Goal: Transaction & Acquisition: Purchase product/service

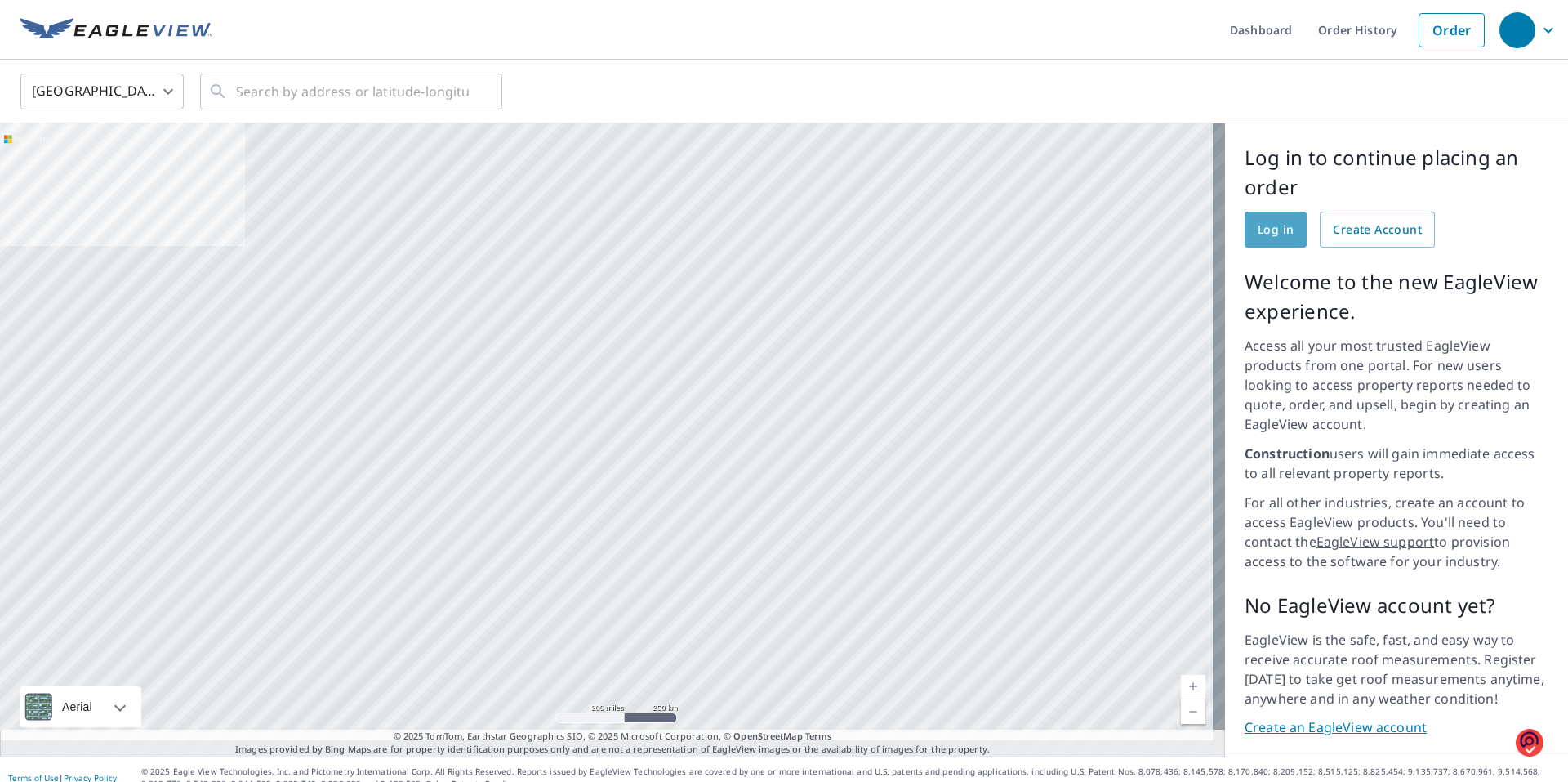
click at [1266, 236] on span "Log in" at bounding box center [1275, 230] width 36 height 20
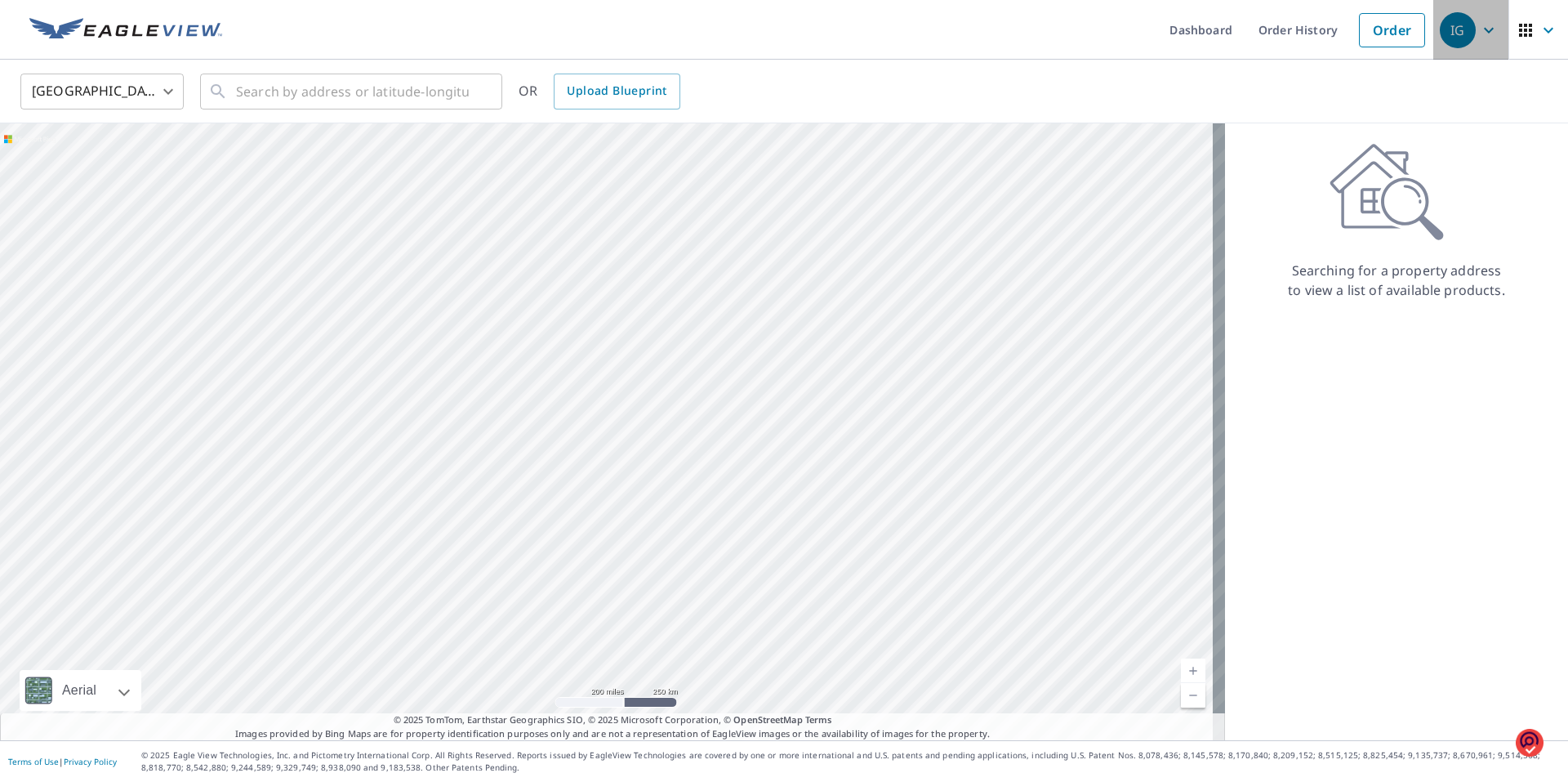
click at [1484, 31] on icon "button" at bounding box center [1489, 30] width 10 height 6
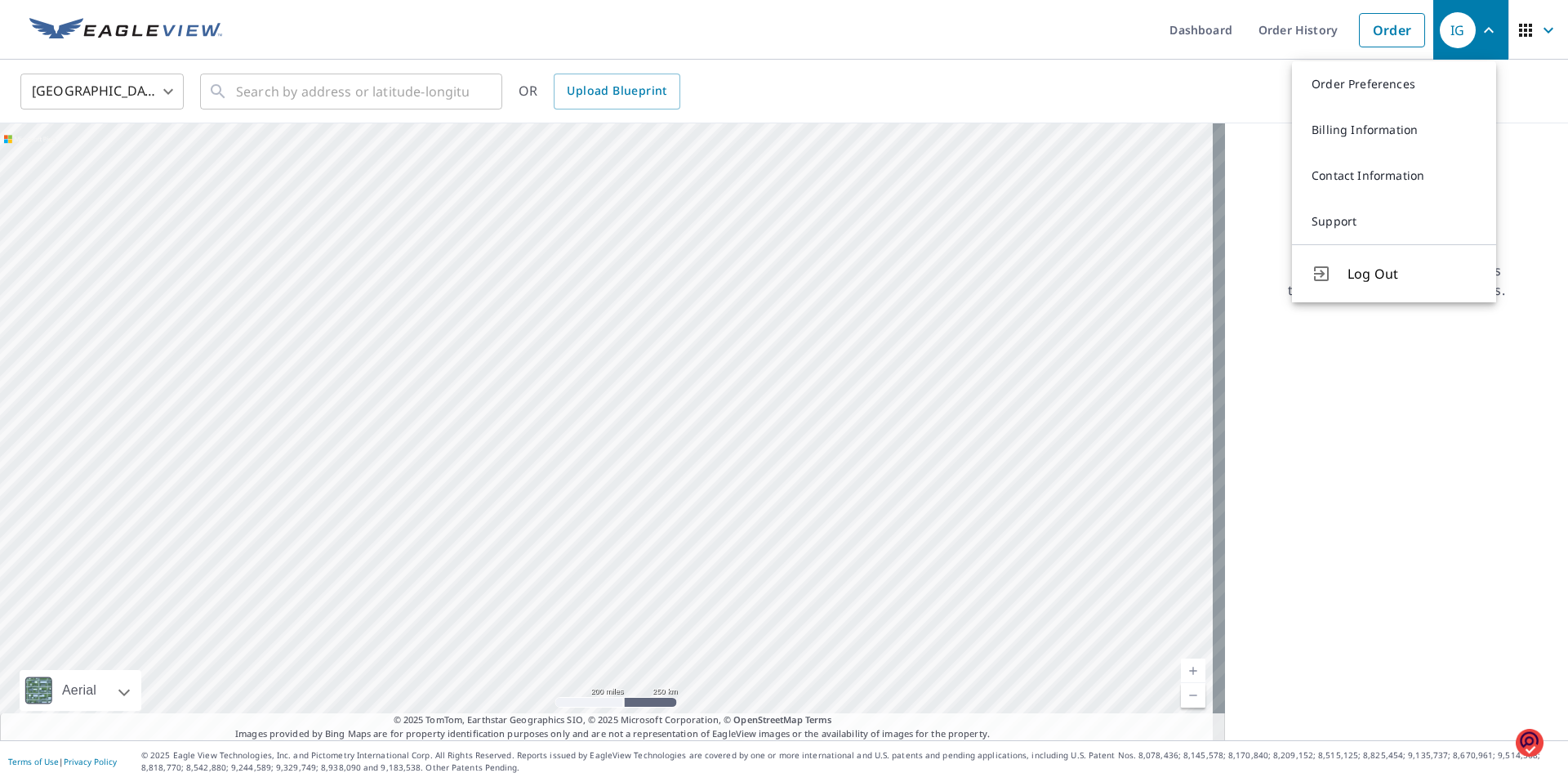
click at [1479, 31] on icon "button" at bounding box center [1489, 30] width 19 height 19
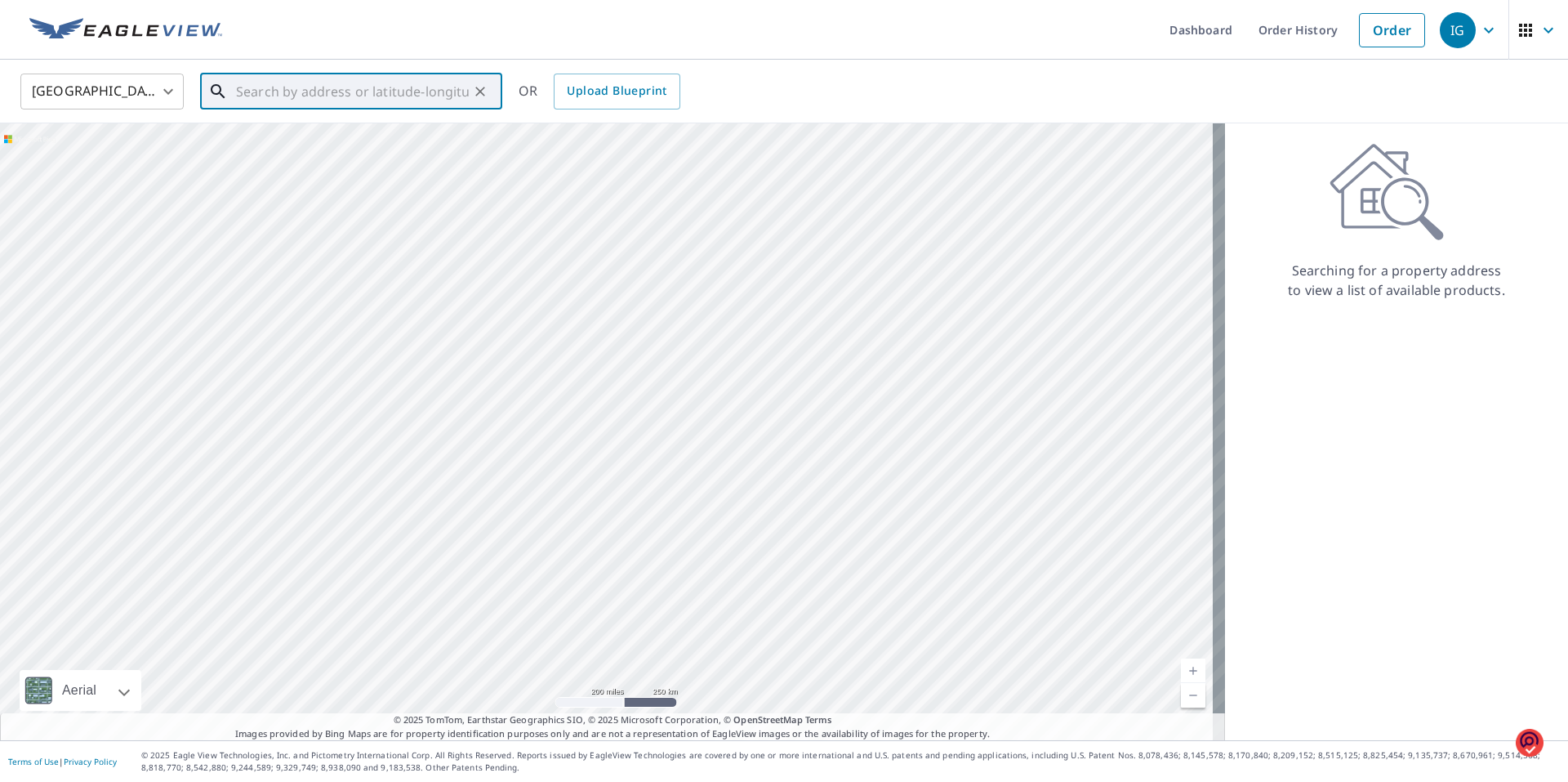
click at [256, 87] on input "text" at bounding box center [352, 92] width 233 height 45
click at [264, 156] on p "[GEOGRAPHIC_DATA]" at bounding box center [361, 156] width 257 height 17
type input "[STREET_ADDRESS]"
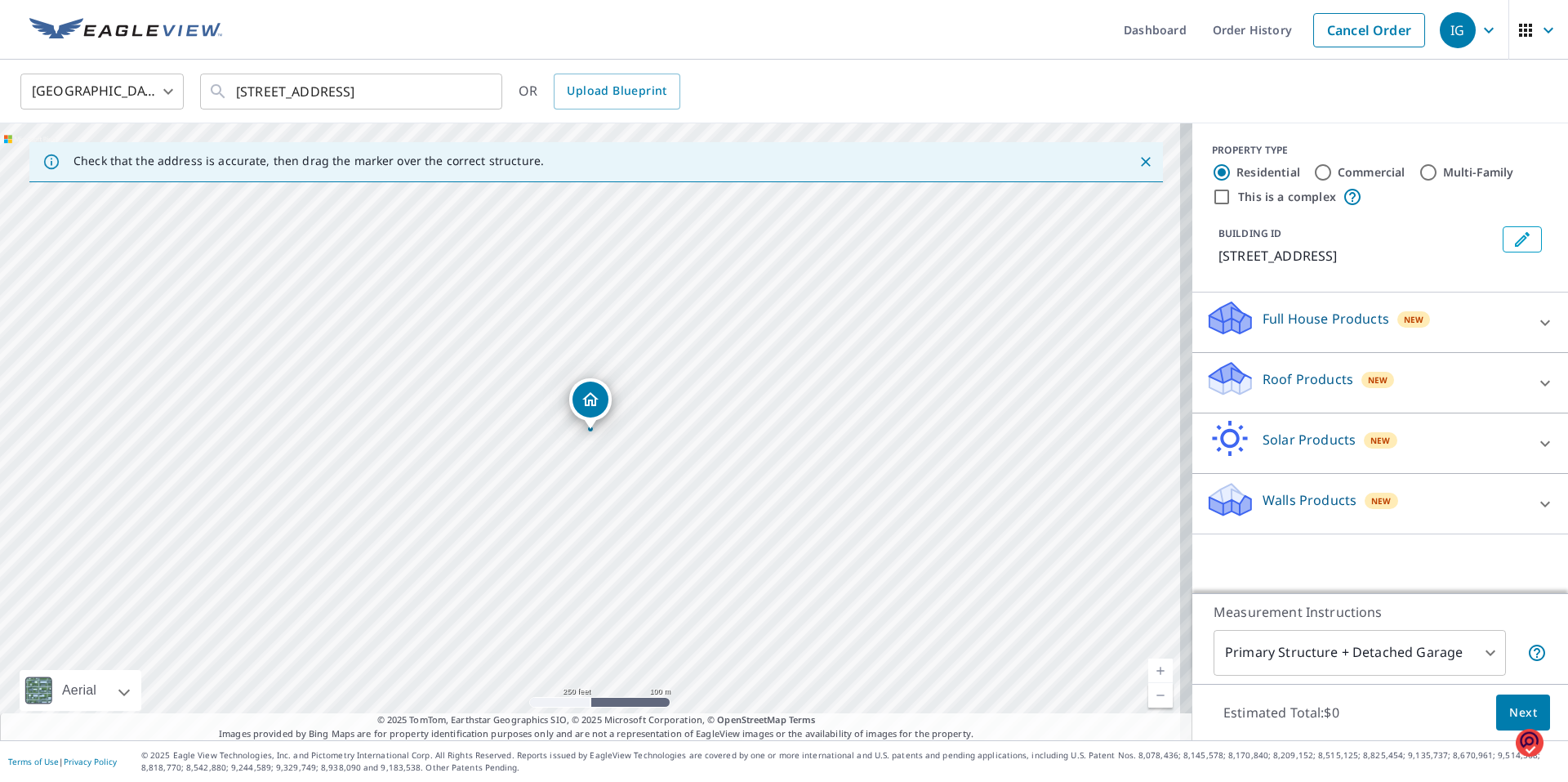
click at [589, 401] on icon "Dropped pin, building 1, Residential property, 727 Rochambeau San Antonio, TX 7…" at bounding box center [590, 399] width 17 height 14
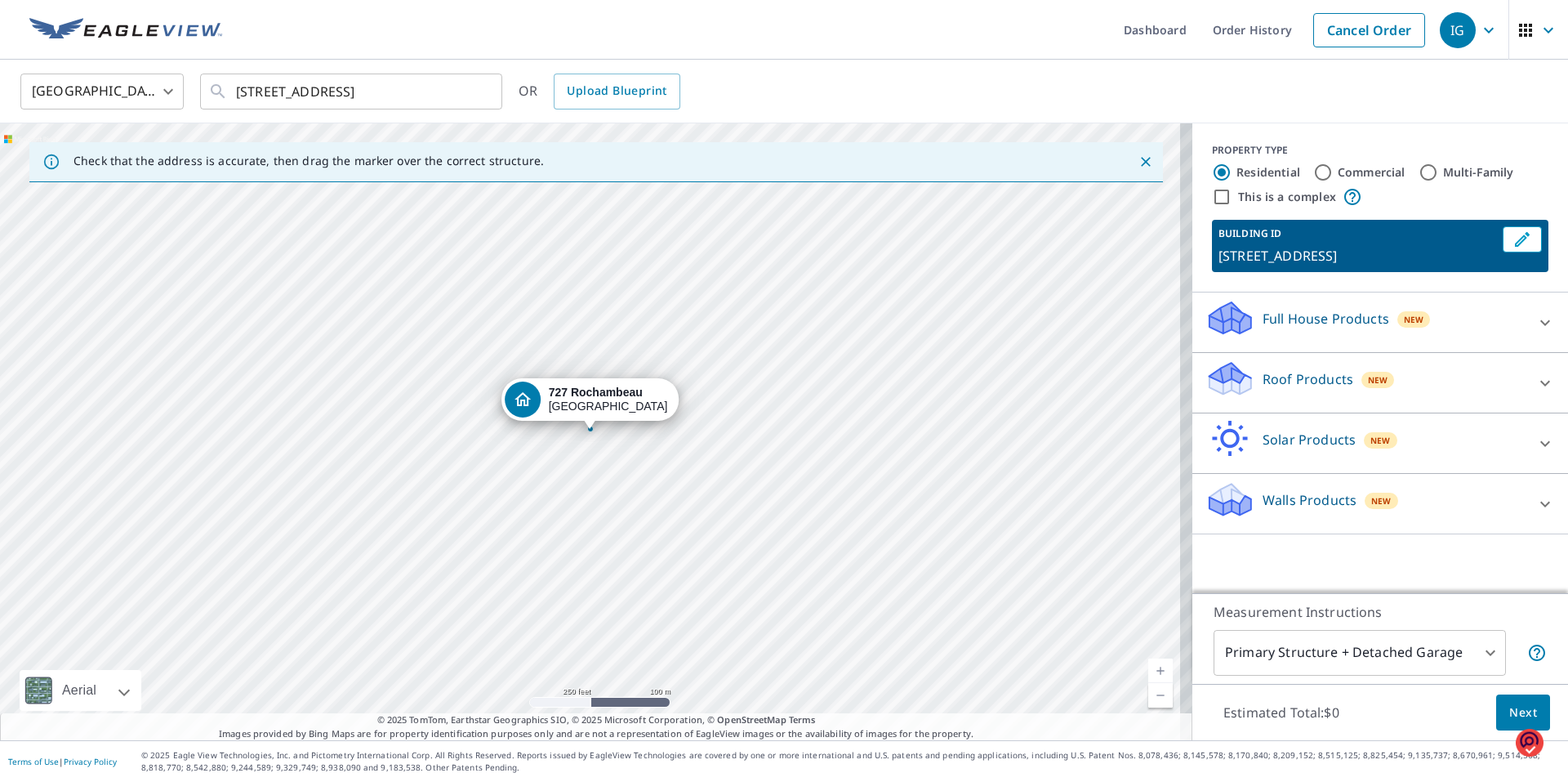
click at [589, 401] on div "[STREET_ADDRESS]" at bounding box center [608, 400] width 120 height 28
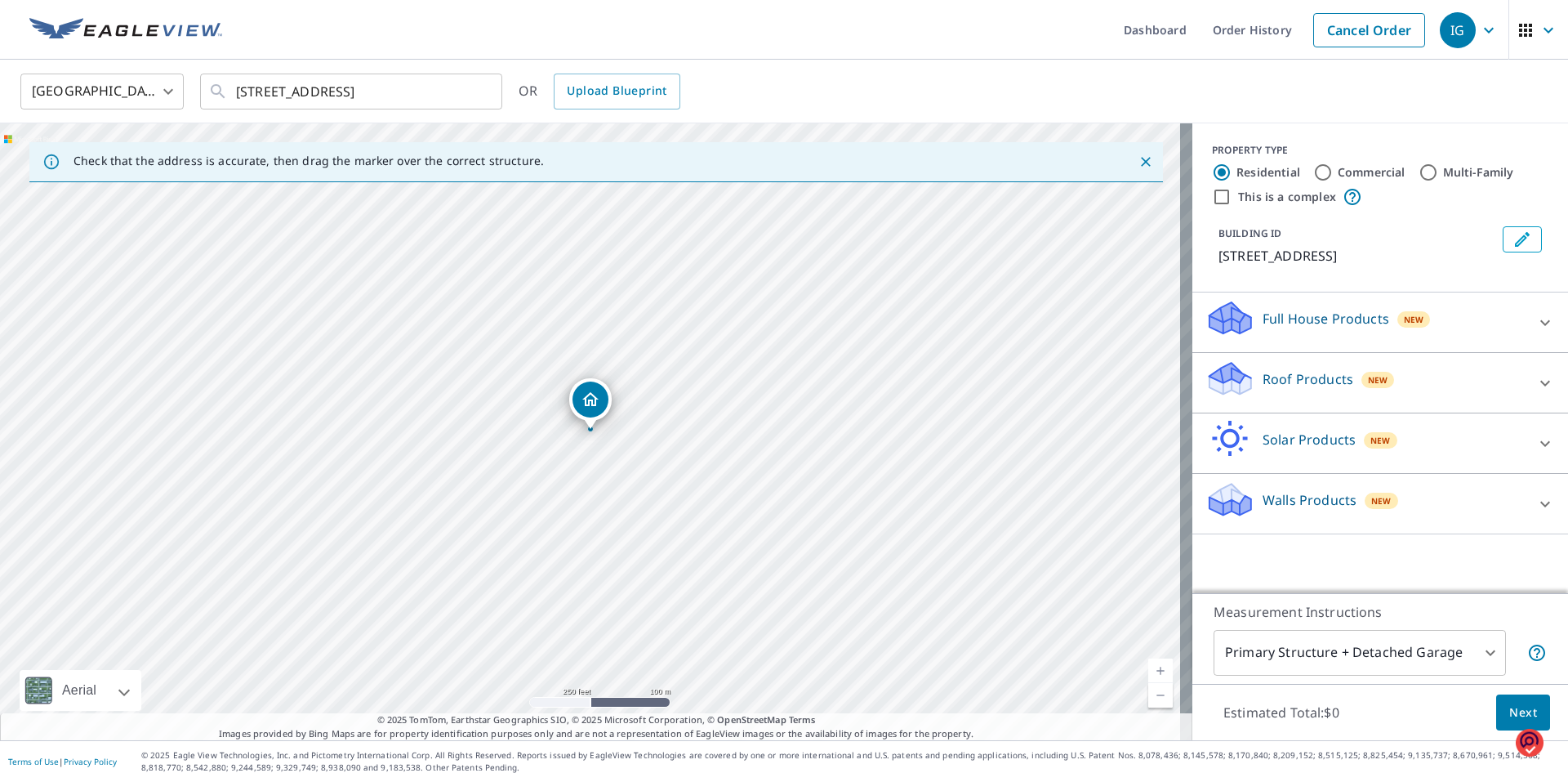
click at [1148, 668] on link "Current Level 17, Zoom In" at bounding box center [1161, 670] width 24 height 24
click at [1148, 668] on link "Current Level 18, Zoom In" at bounding box center [1161, 670] width 24 height 24
click at [1148, 668] on link "Current Level 19, Zoom In" at bounding box center [1161, 670] width 24 height 24
click at [590, 413] on div "Dropped pin, building 1, Residential property, 727 Rochambeau San Antonio, TX 7…" at bounding box center [590, 399] width 36 height 36
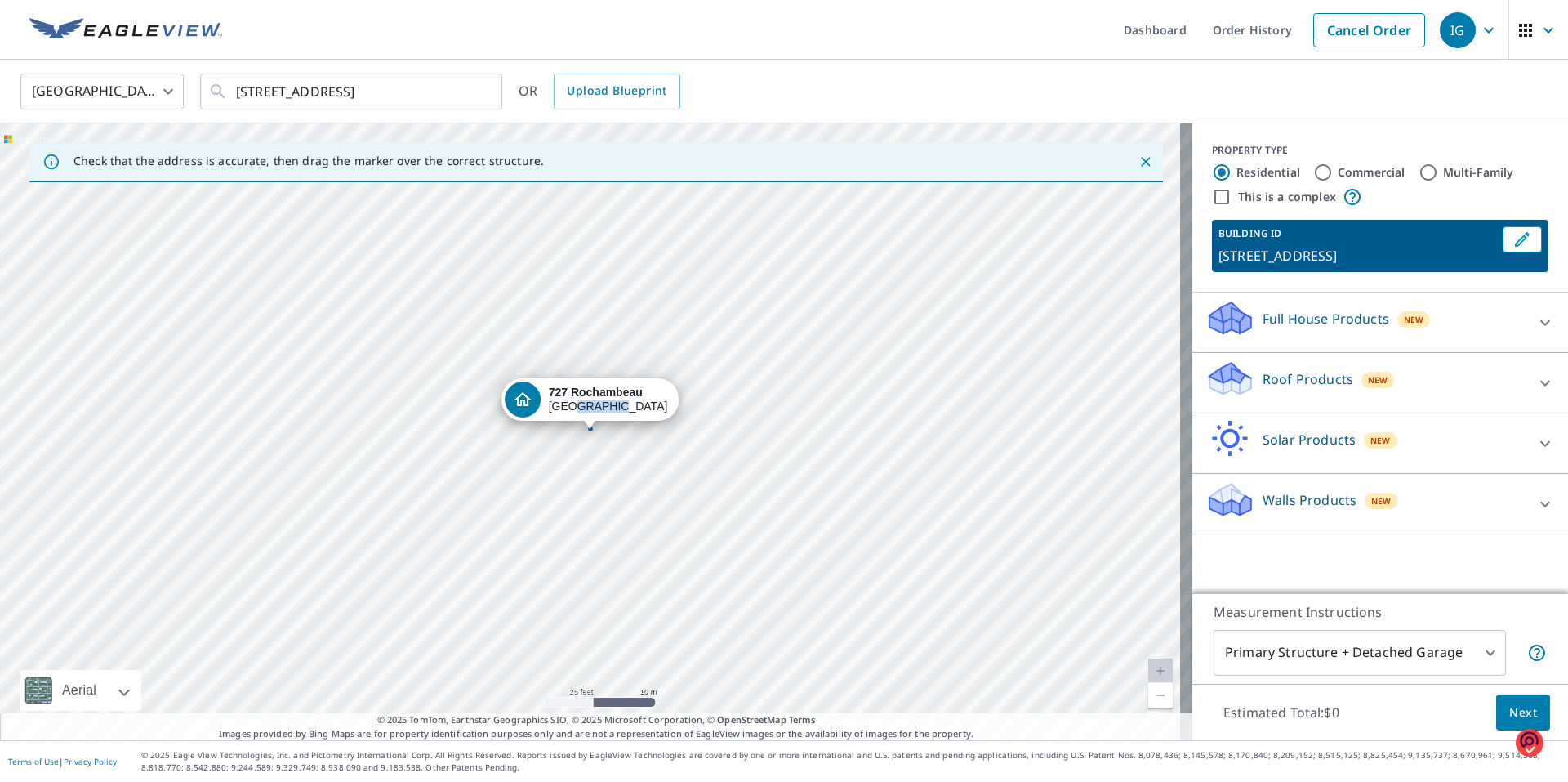
click at [590, 413] on div "[STREET_ADDRESS]" at bounding box center [608, 400] width 120 height 28
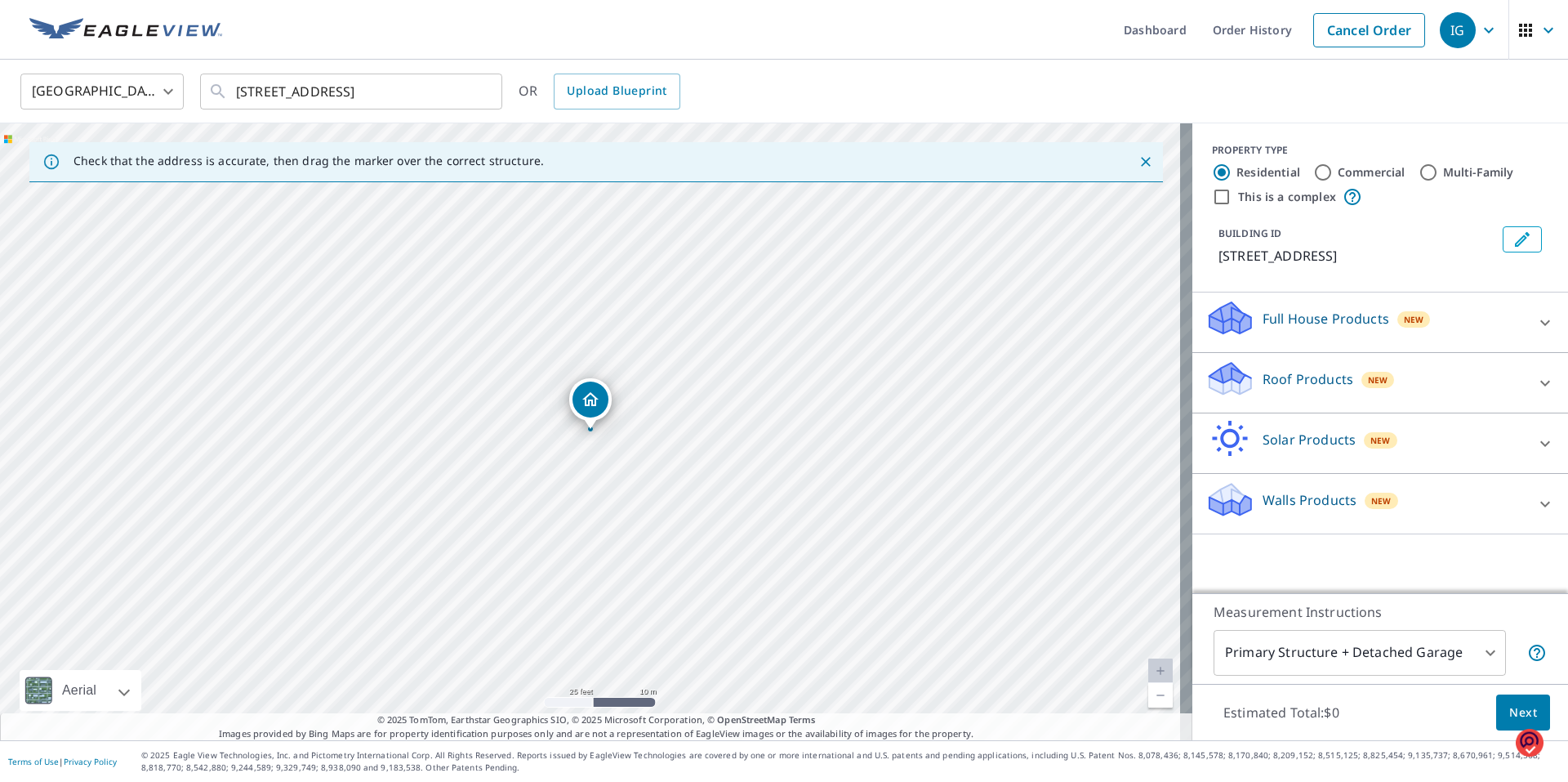
click at [722, 447] on div "[STREET_ADDRESS]" at bounding box center [596, 431] width 1192 height 617
click at [619, 91] on span "Upload Blueprint" at bounding box center [617, 91] width 99 height 20
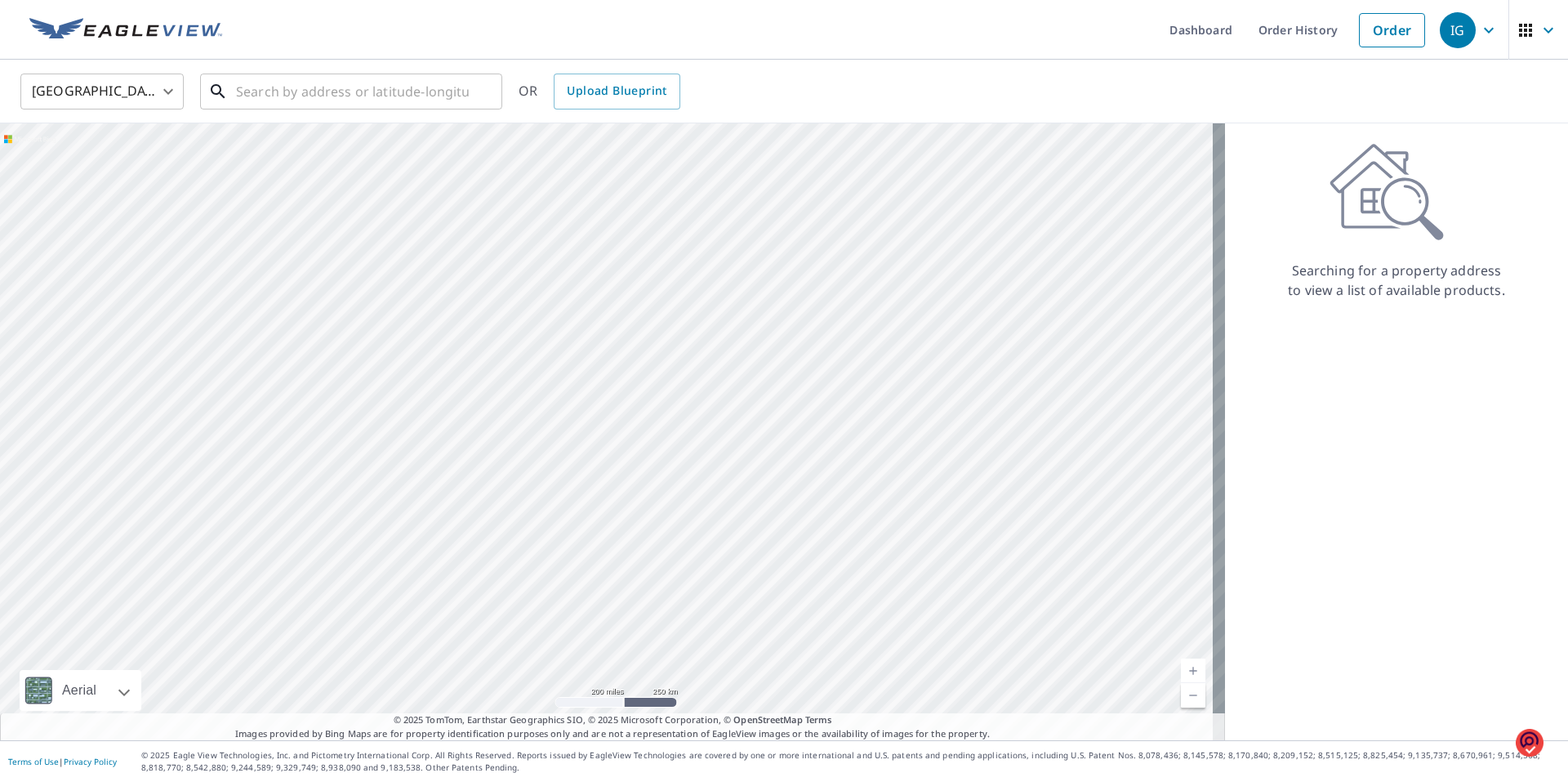
click at [238, 92] on input "text" at bounding box center [352, 92] width 233 height 45
click at [259, 95] on input "text" at bounding box center [352, 92] width 233 height 45
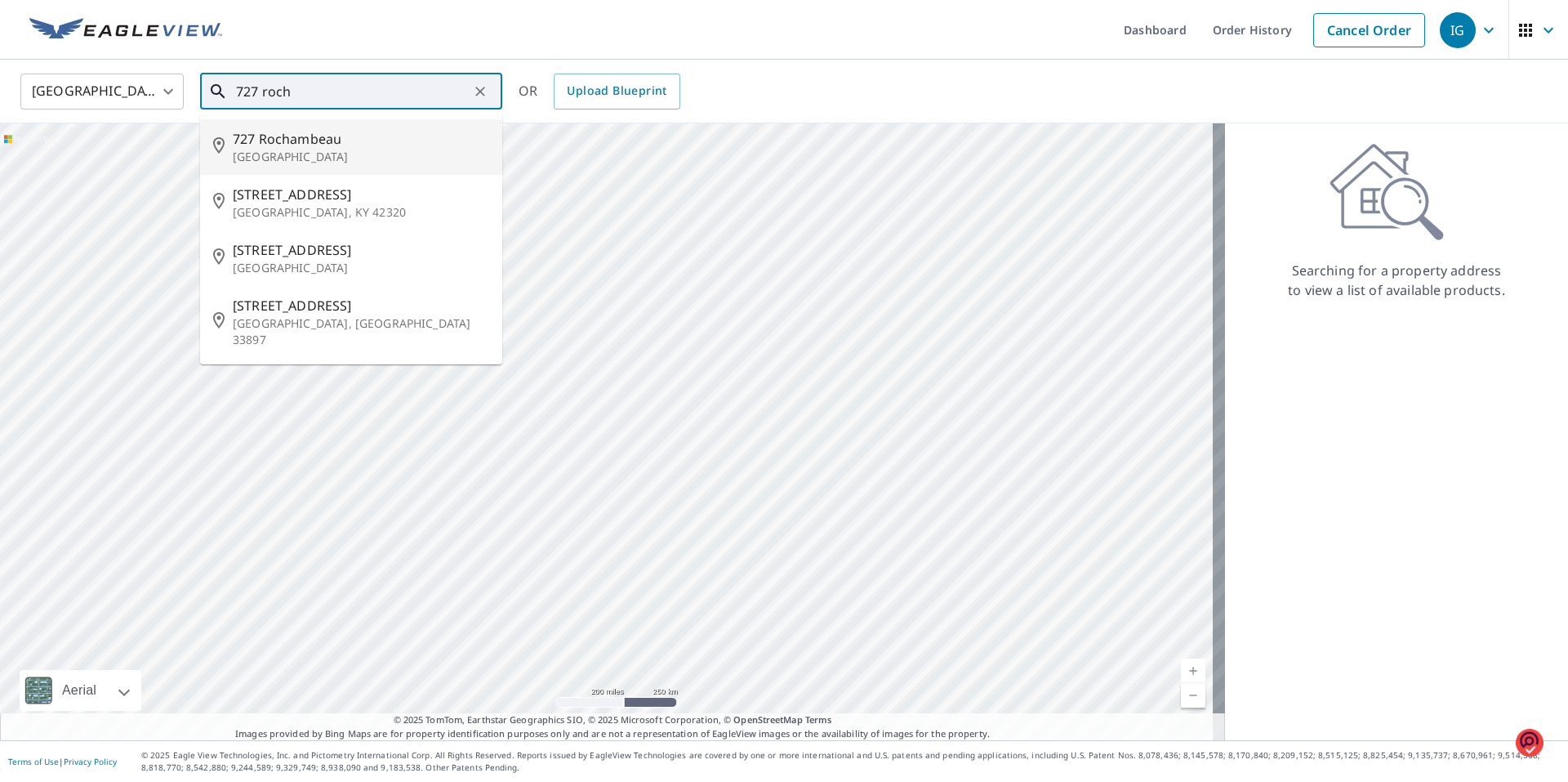
click at [266, 152] on p "San Antonio, TX 78214" at bounding box center [361, 156] width 257 height 17
type input "727 Rochambeau San Antonio, TX 78214"
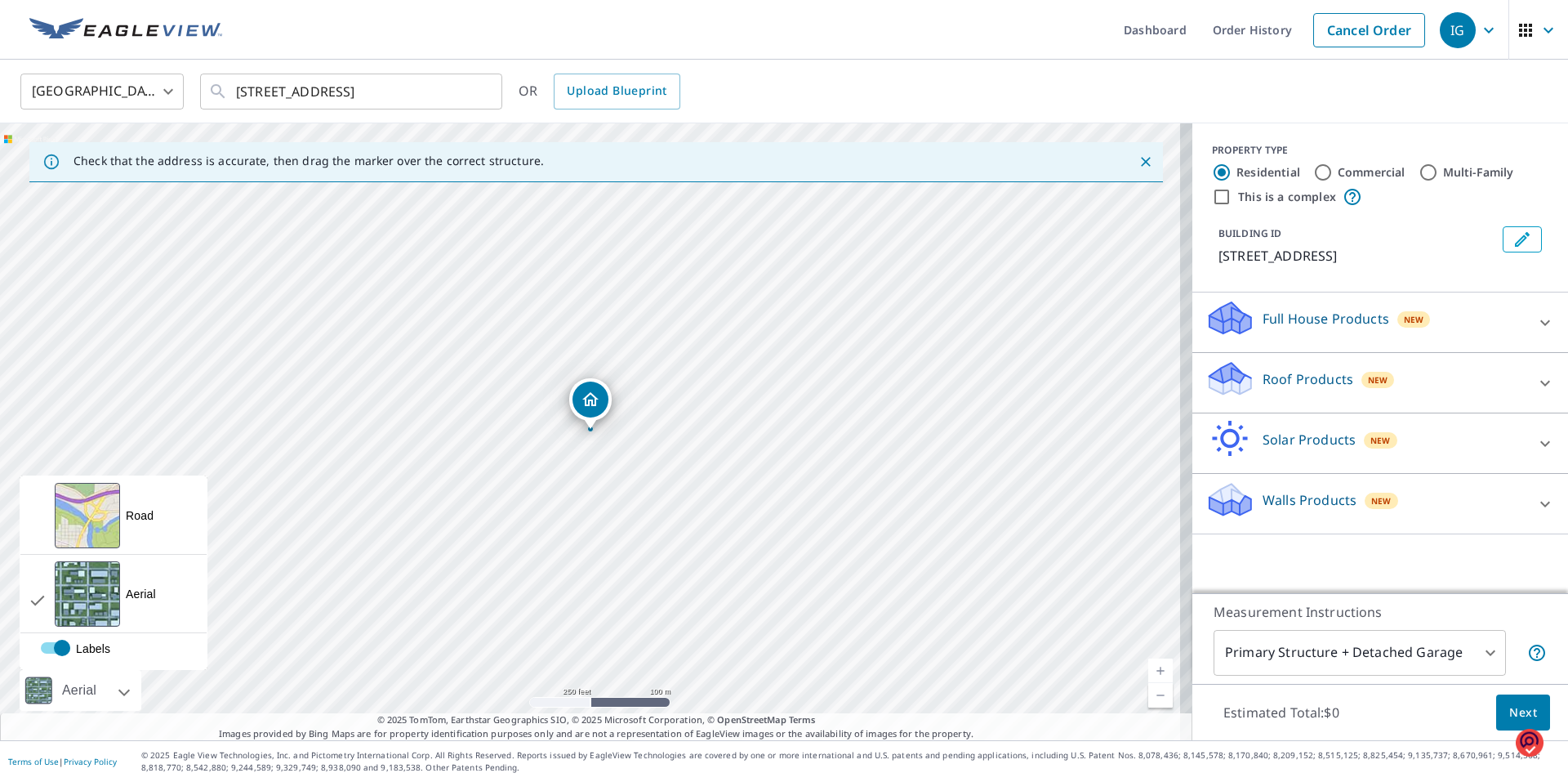
click at [45, 688] on div at bounding box center [38, 689] width 38 height 41
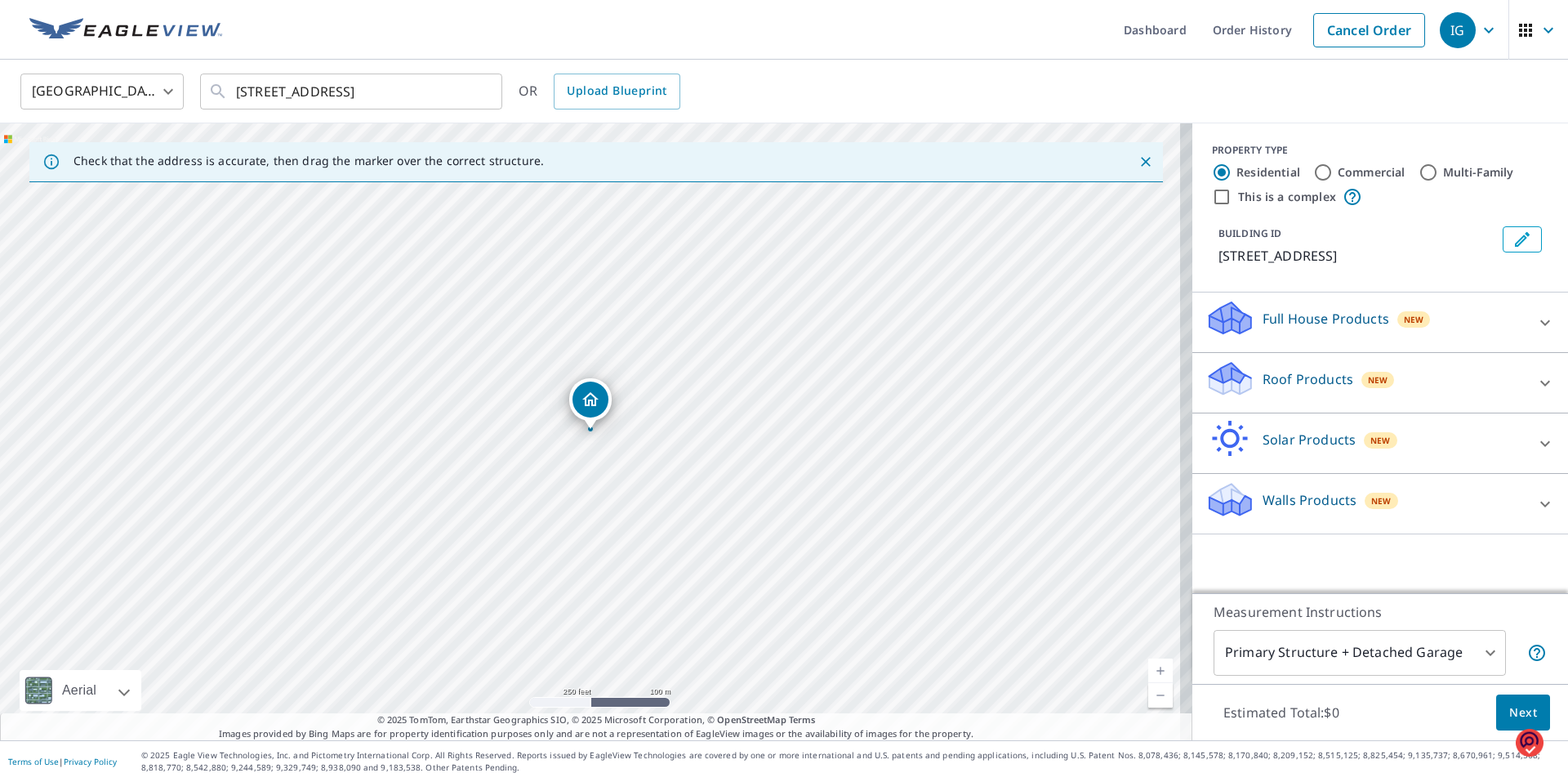
click at [111, 693] on div at bounding box center [106, 689] width 10 height 41
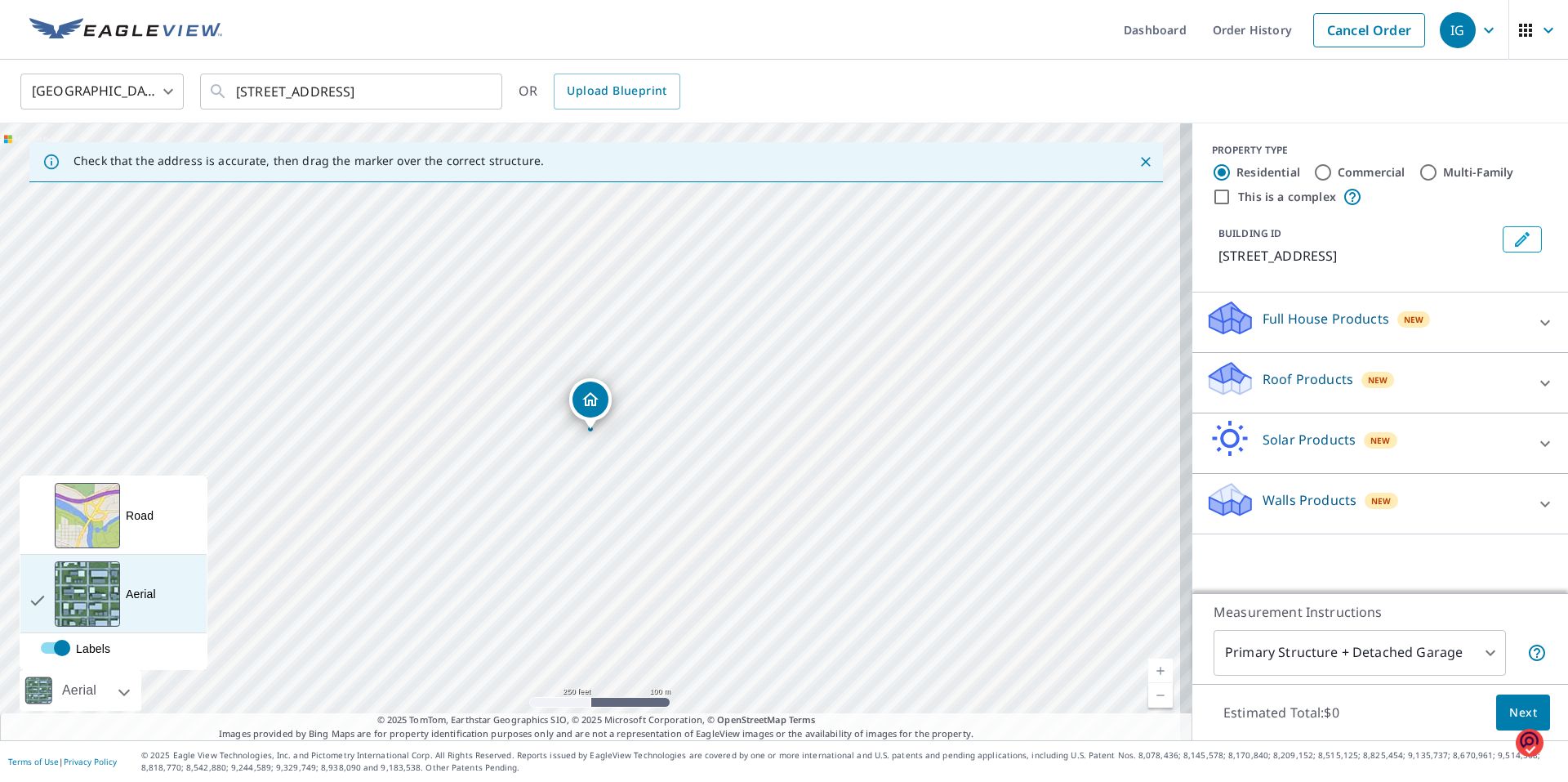
click at [93, 607] on div "View aerial and more..." at bounding box center [87, 593] width 65 height 65
click at [142, 605] on div "Aerial A detailed look from above" at bounding box center [113, 593] width 186 height 79
click at [111, 691] on div at bounding box center [106, 689] width 10 height 41
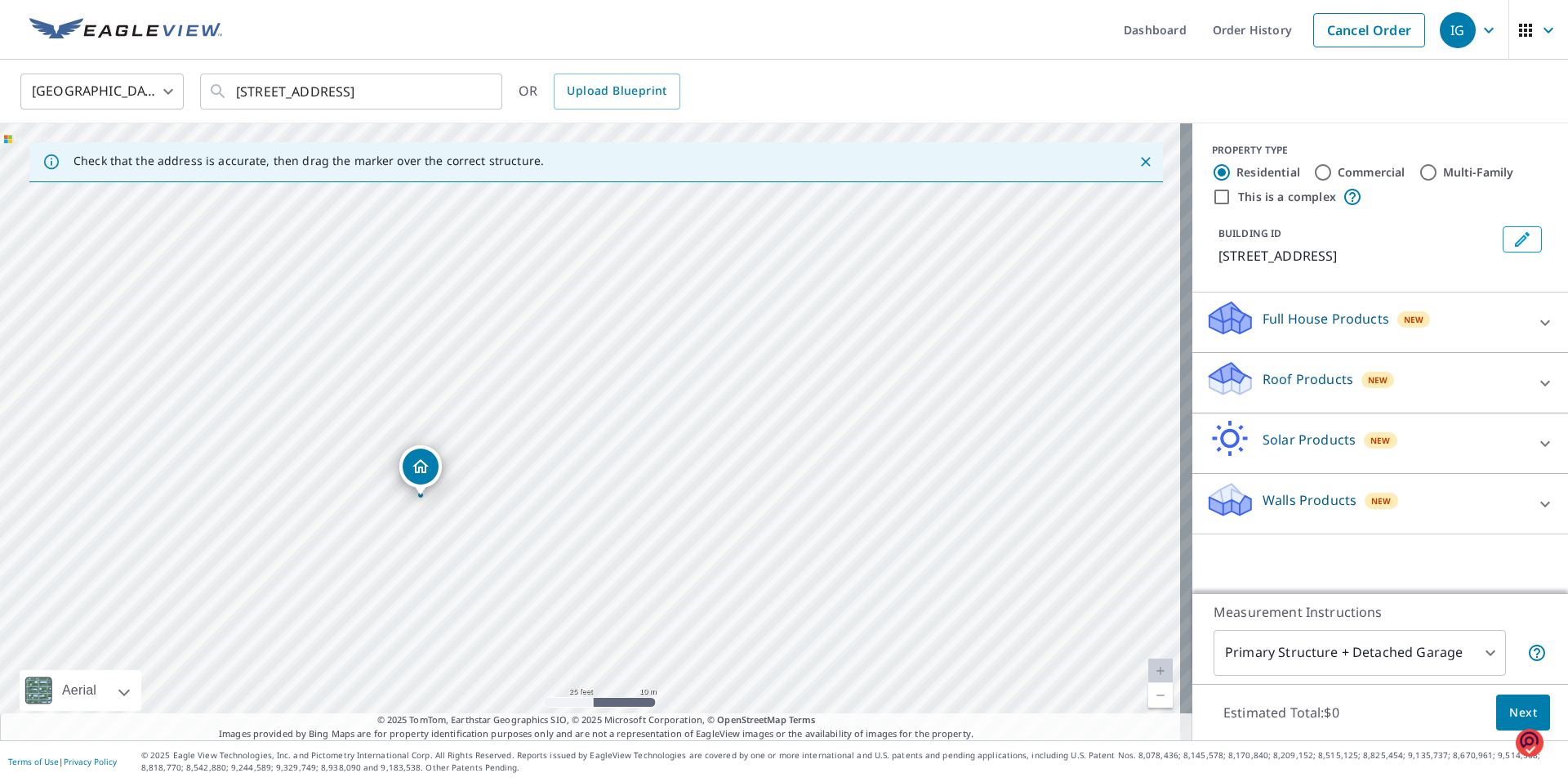
drag, startPoint x: 500, startPoint y: 424, endPoint x: 911, endPoint y: 326, distance: 422.5
click at [911, 325] on div "[STREET_ADDRESS]" at bounding box center [596, 431] width 1192 height 617
click at [559, 483] on div "[STREET_ADDRESS]" at bounding box center [596, 431] width 1192 height 617
click at [725, 415] on div "[STREET_ADDRESS]" at bounding box center [596, 431] width 1192 height 617
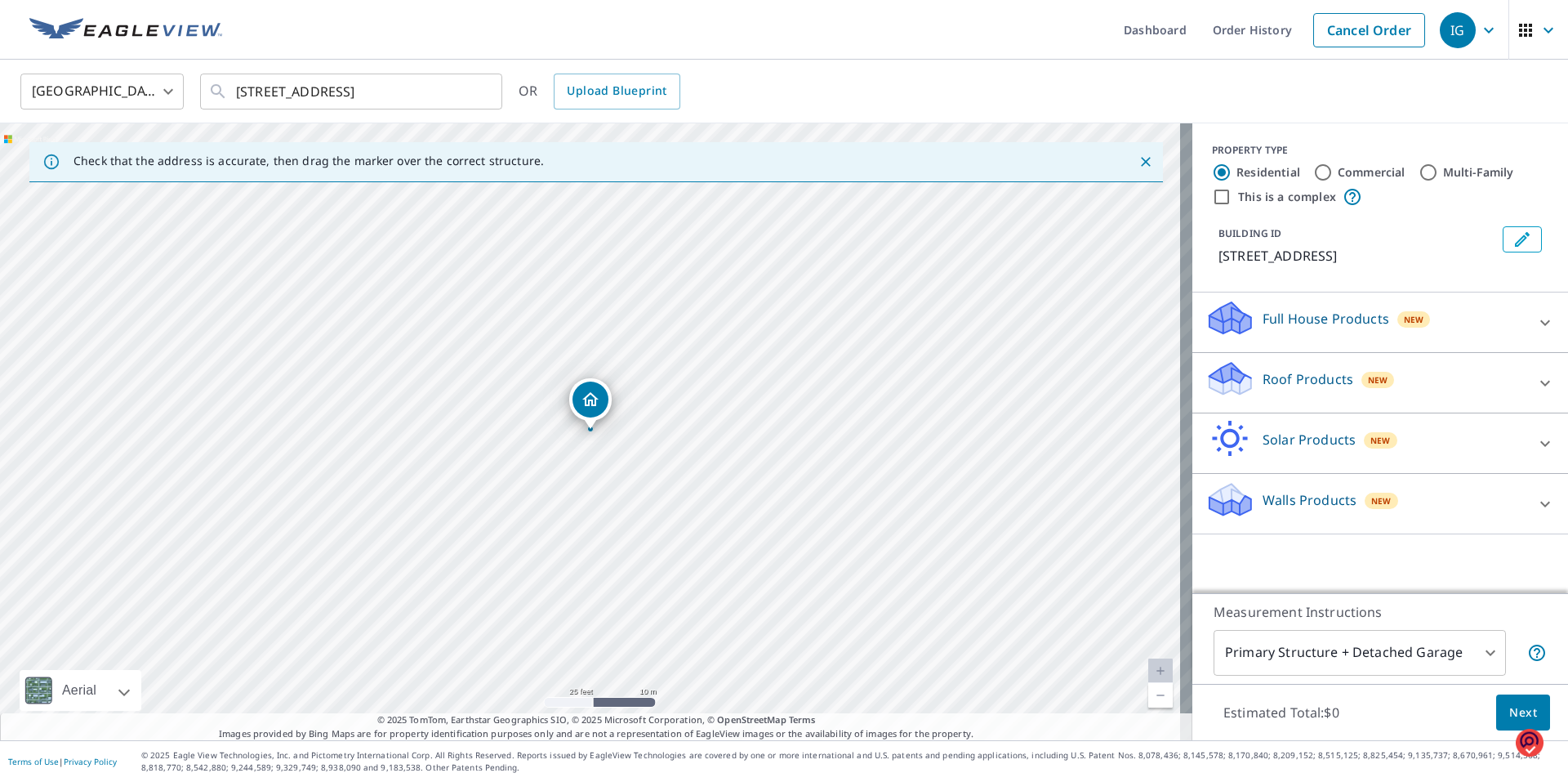
click at [725, 415] on div "[STREET_ADDRESS]" at bounding box center [596, 431] width 1192 height 617
click at [647, 436] on div "[STREET_ADDRESS]" at bounding box center [596, 431] width 1192 height 617
click at [1536, 379] on icon at bounding box center [1545, 383] width 19 height 19
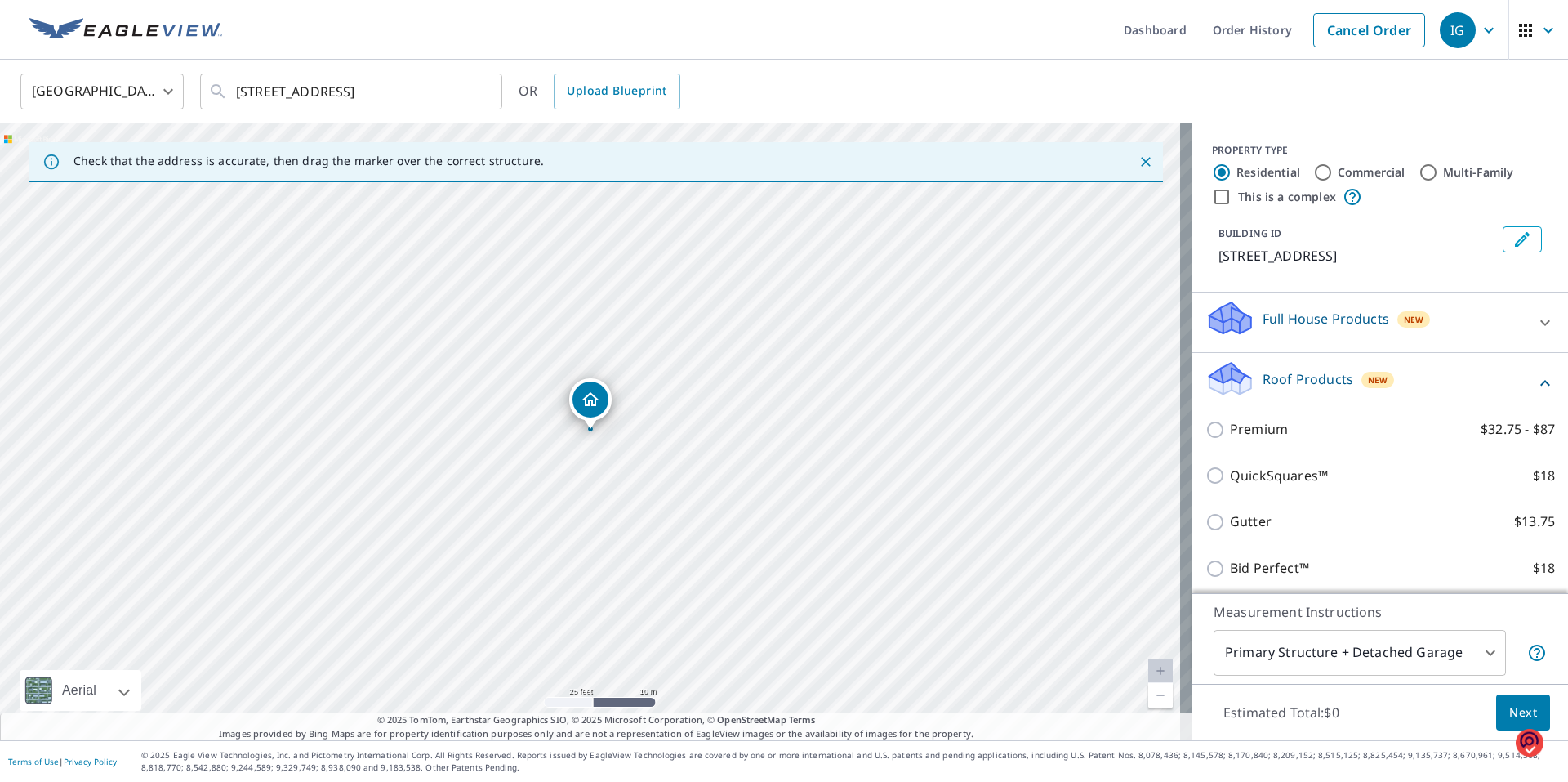
scroll to position [82, 0]
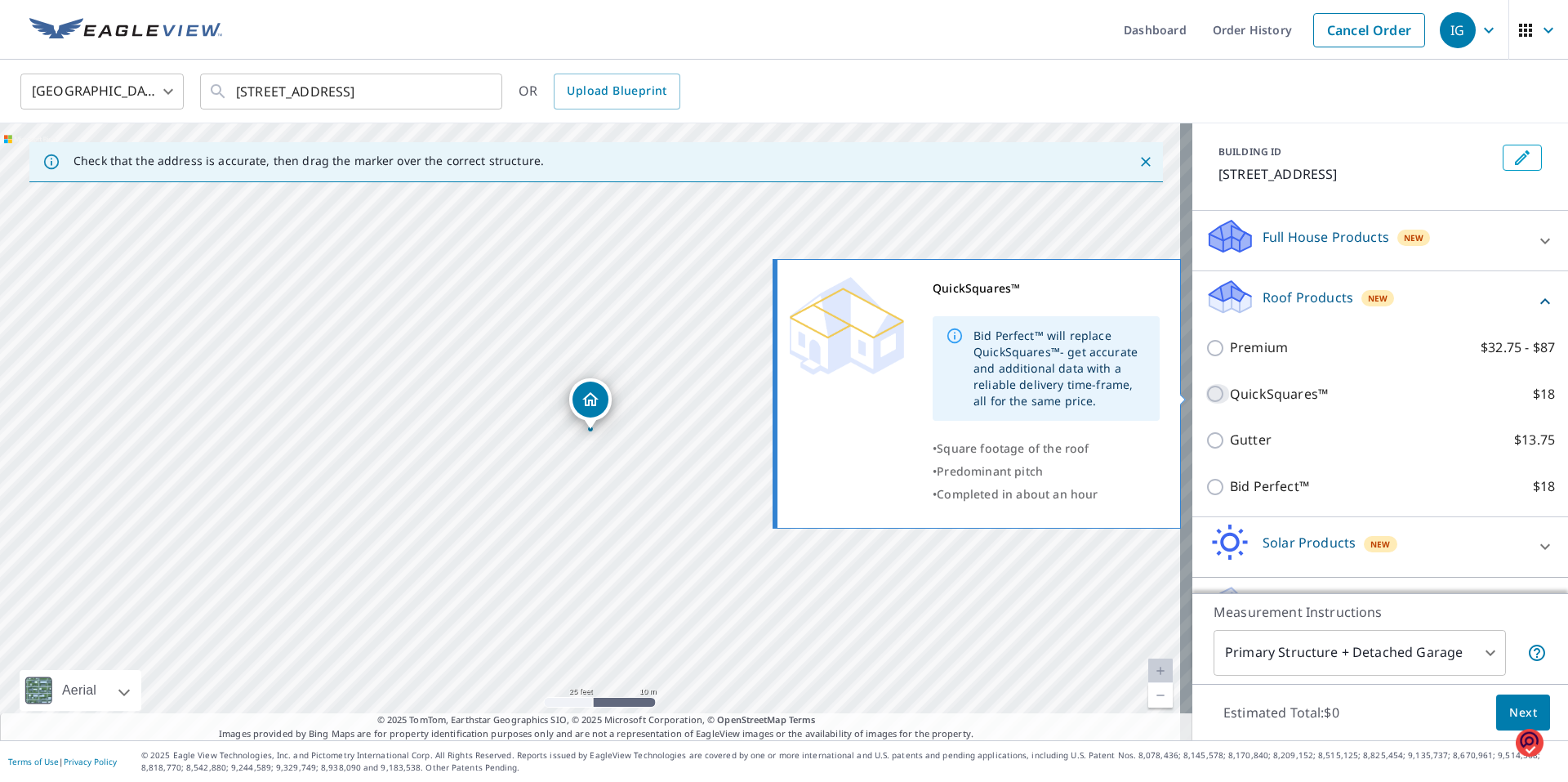
click at [1205, 394] on input "QuickSquares™ $18" at bounding box center [1217, 394] width 24 height 19
checkbox input "true"
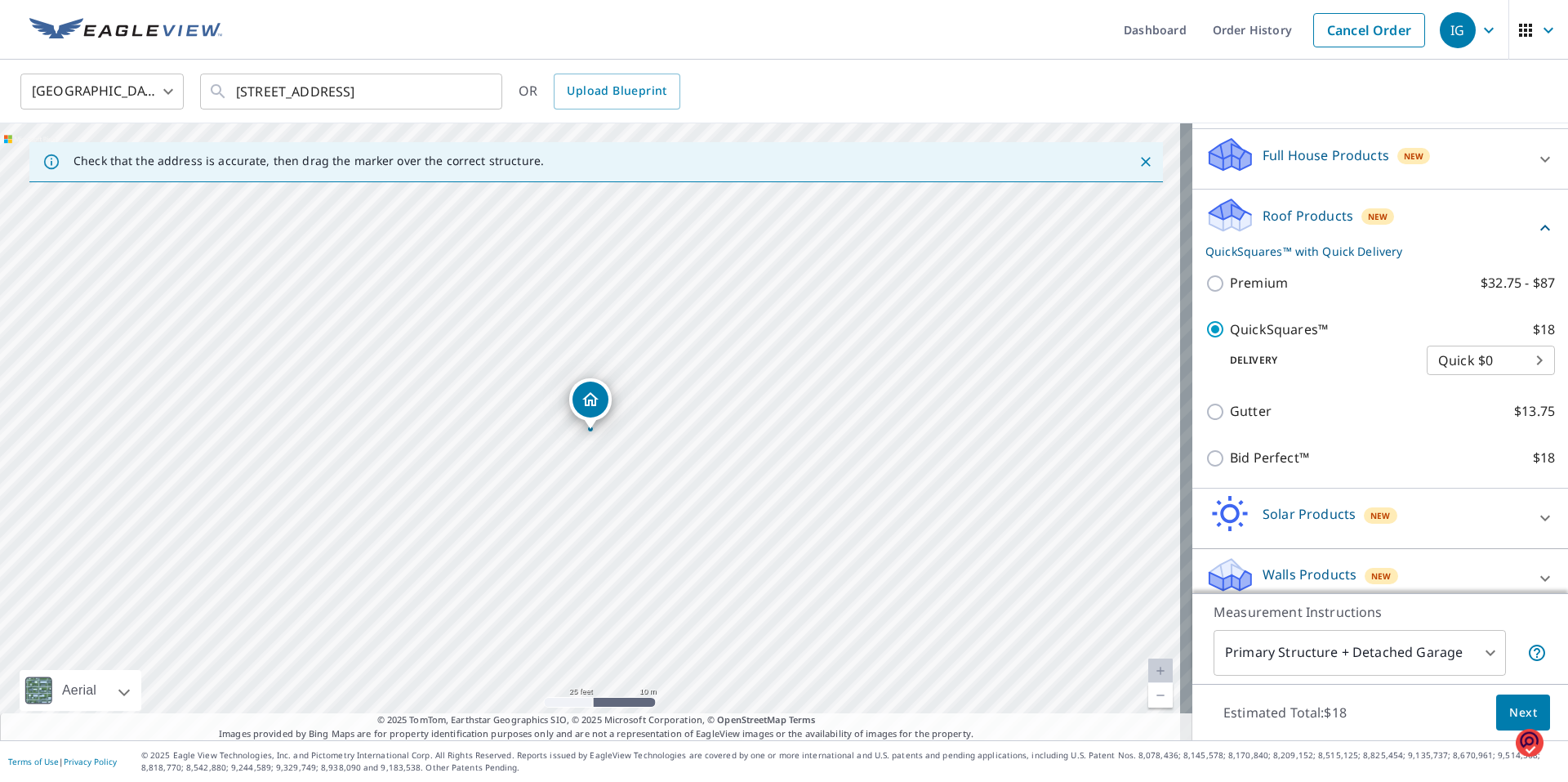
scroll to position [180, 0]
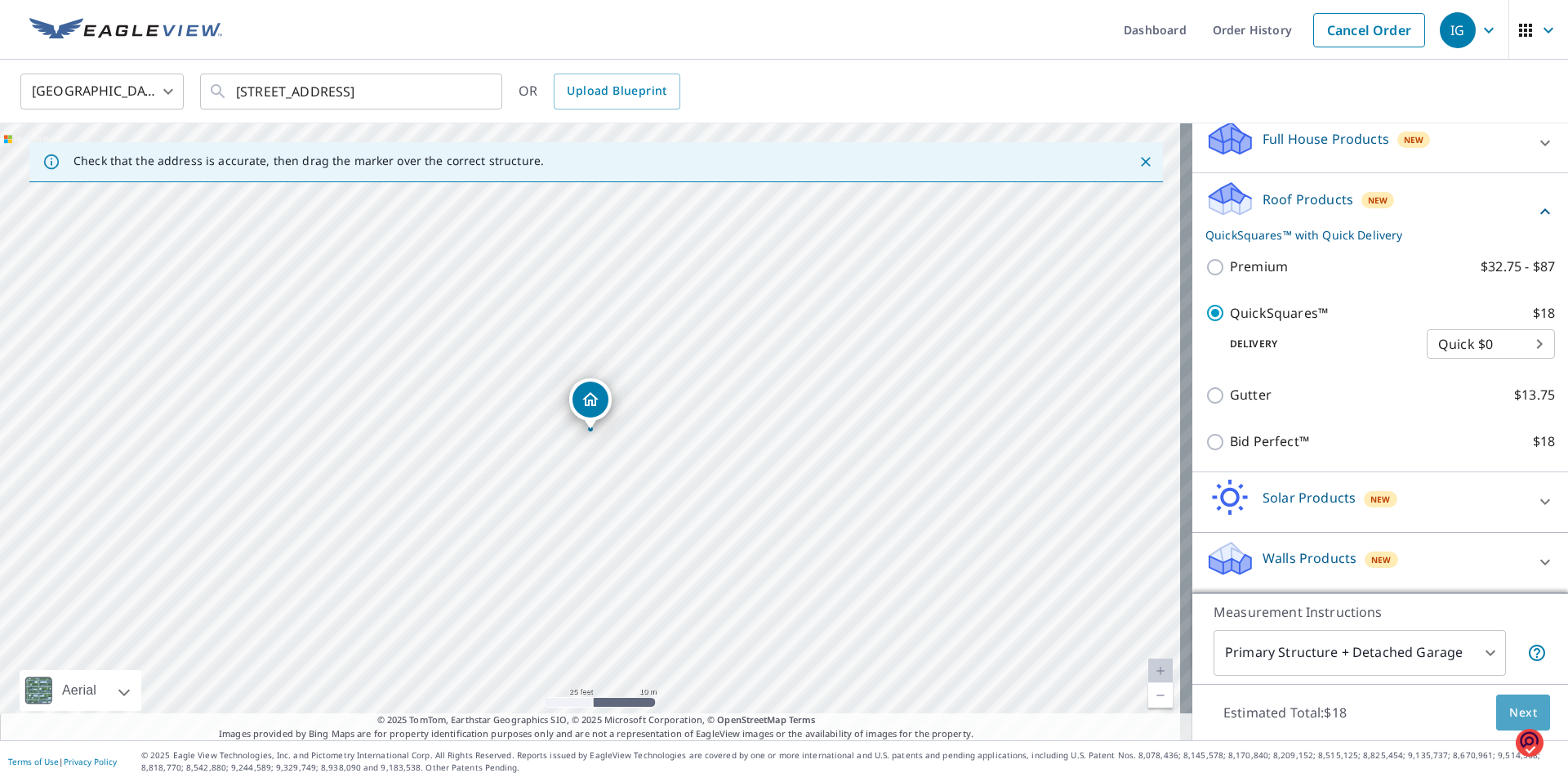
click at [1511, 710] on span "Next" at bounding box center [1523, 712] width 28 height 20
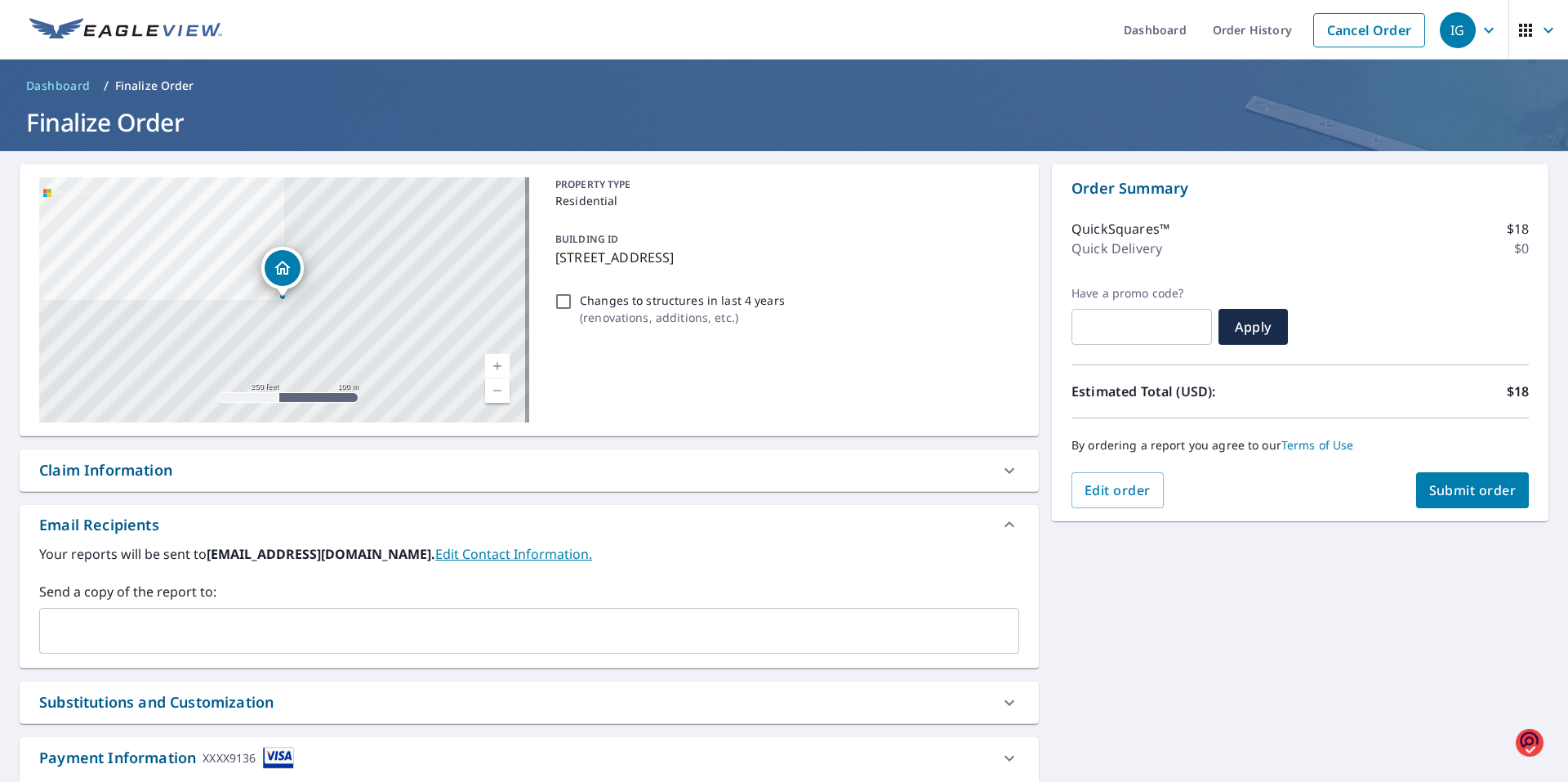
click at [280, 270] on icon "Dropped pin, building 1, Residential property, 727 Rochambeau San Antonio, TX 7…" at bounding box center [282, 268] width 17 height 14
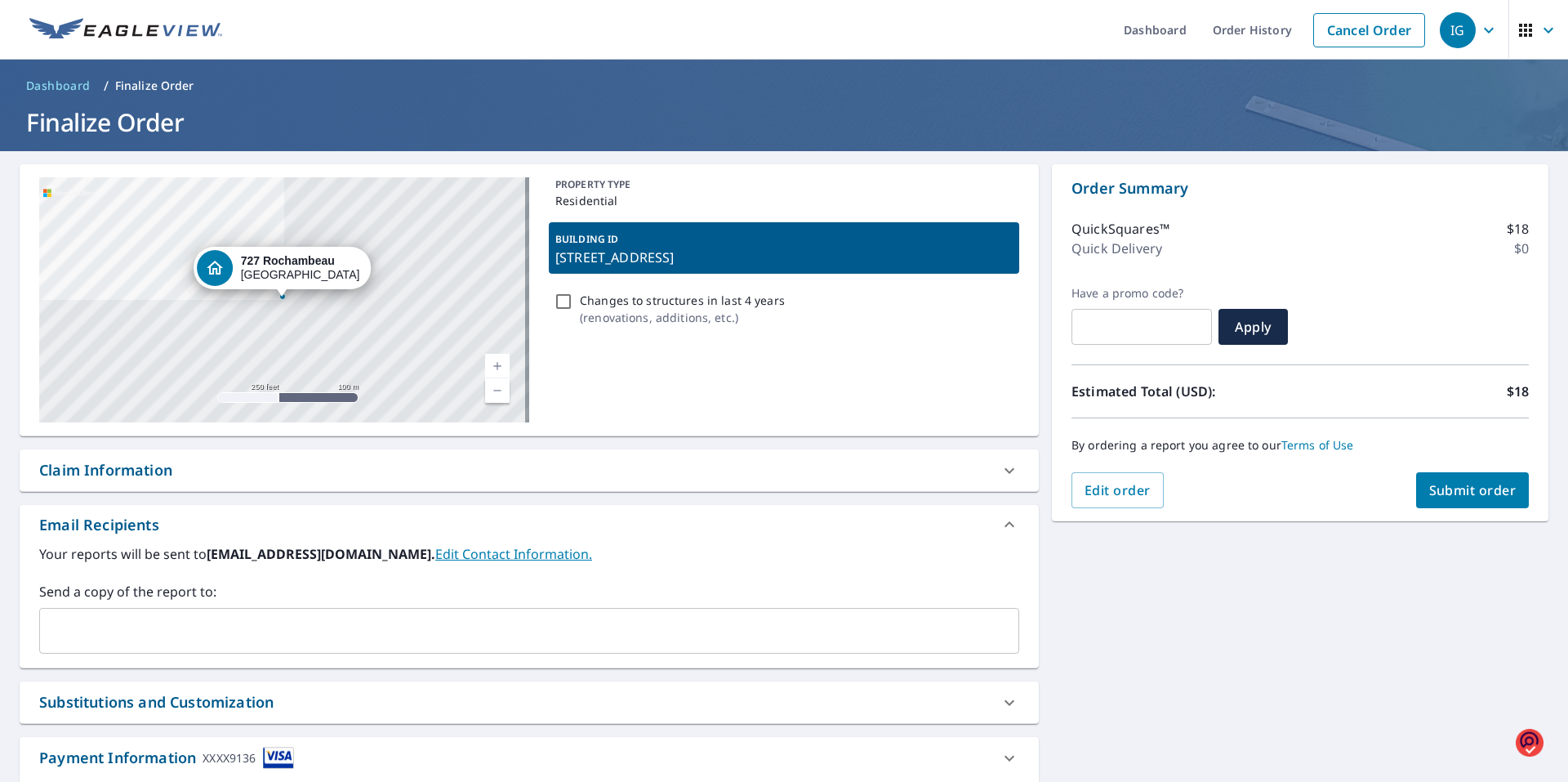
click at [280, 270] on div "[STREET_ADDRESS]" at bounding box center [300, 268] width 120 height 28
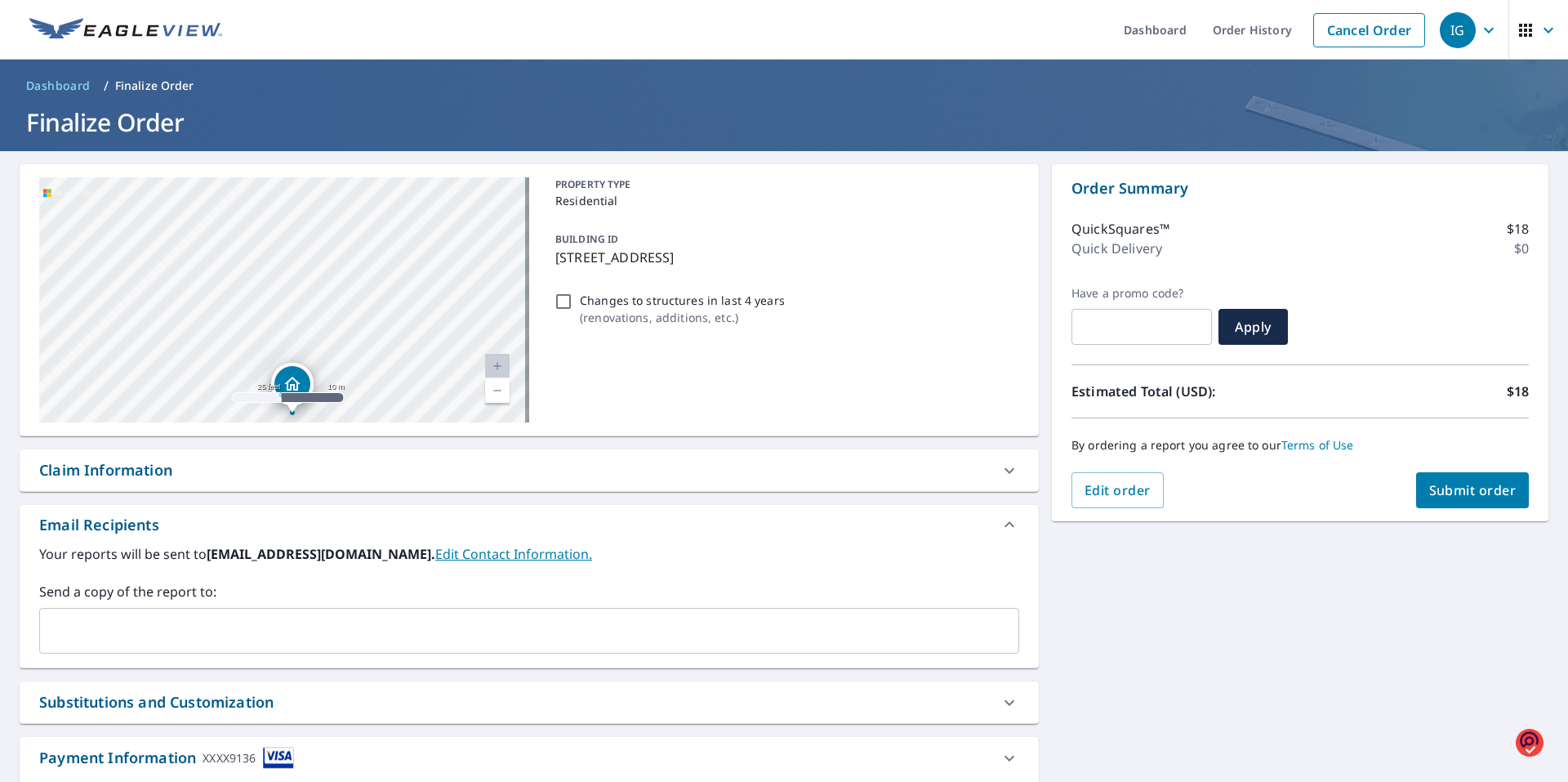
drag, startPoint x: 423, startPoint y: 255, endPoint x: 455, endPoint y: 194, distance: 68.9
click at [455, 194] on div "[STREET_ADDRESS]" at bounding box center [284, 299] width 490 height 245
drag, startPoint x: 411, startPoint y: 335, endPoint x: 432, endPoint y: 193, distance: 143.5
click at [432, 193] on div "[STREET_ADDRESS]" at bounding box center [284, 299] width 490 height 245
click at [1467, 495] on span "Submit order" at bounding box center [1473, 490] width 87 height 18
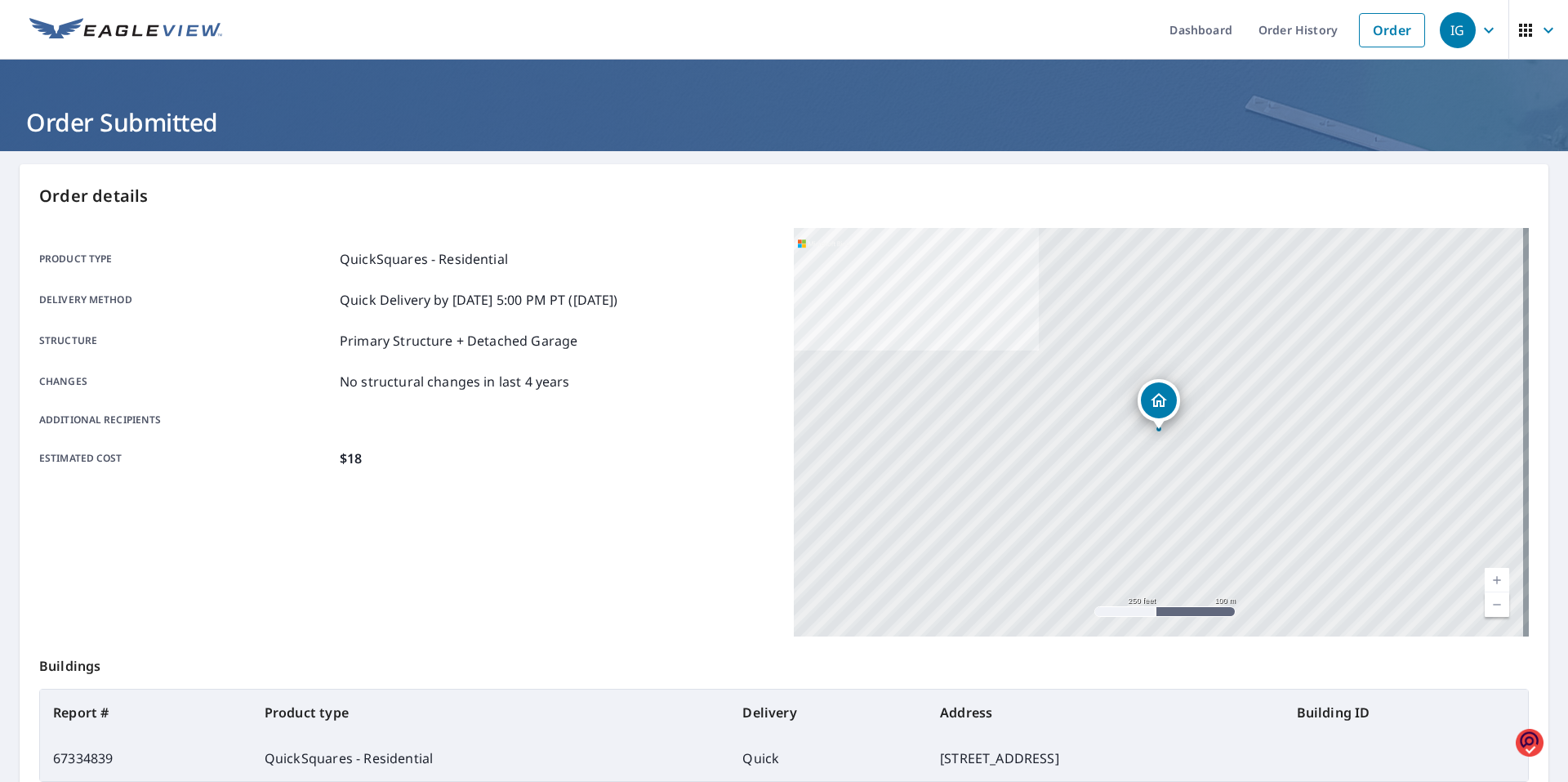
click at [1154, 394] on icon "Dropped pin, building 1, Residential property, 727 Rochambeau San Antonio, TX 7…" at bounding box center [1159, 400] width 19 height 19
click at [1162, 399] on strong "727 Rochambeau" at bounding box center [1164, 393] width 94 height 13
click at [1162, 399] on div "Dropped pin, building 1, Residential property, 727 Rochambeau San Antonio, TX 7…" at bounding box center [1158, 400] width 36 height 36
click at [1162, 399] on strong "727 Rochambeau" at bounding box center [1164, 393] width 94 height 13
click at [1156, 401] on icon "Dropped pin, building 1, Residential property, 727 Rochambeau San Antonio, TX 7…" at bounding box center [1159, 400] width 17 height 14
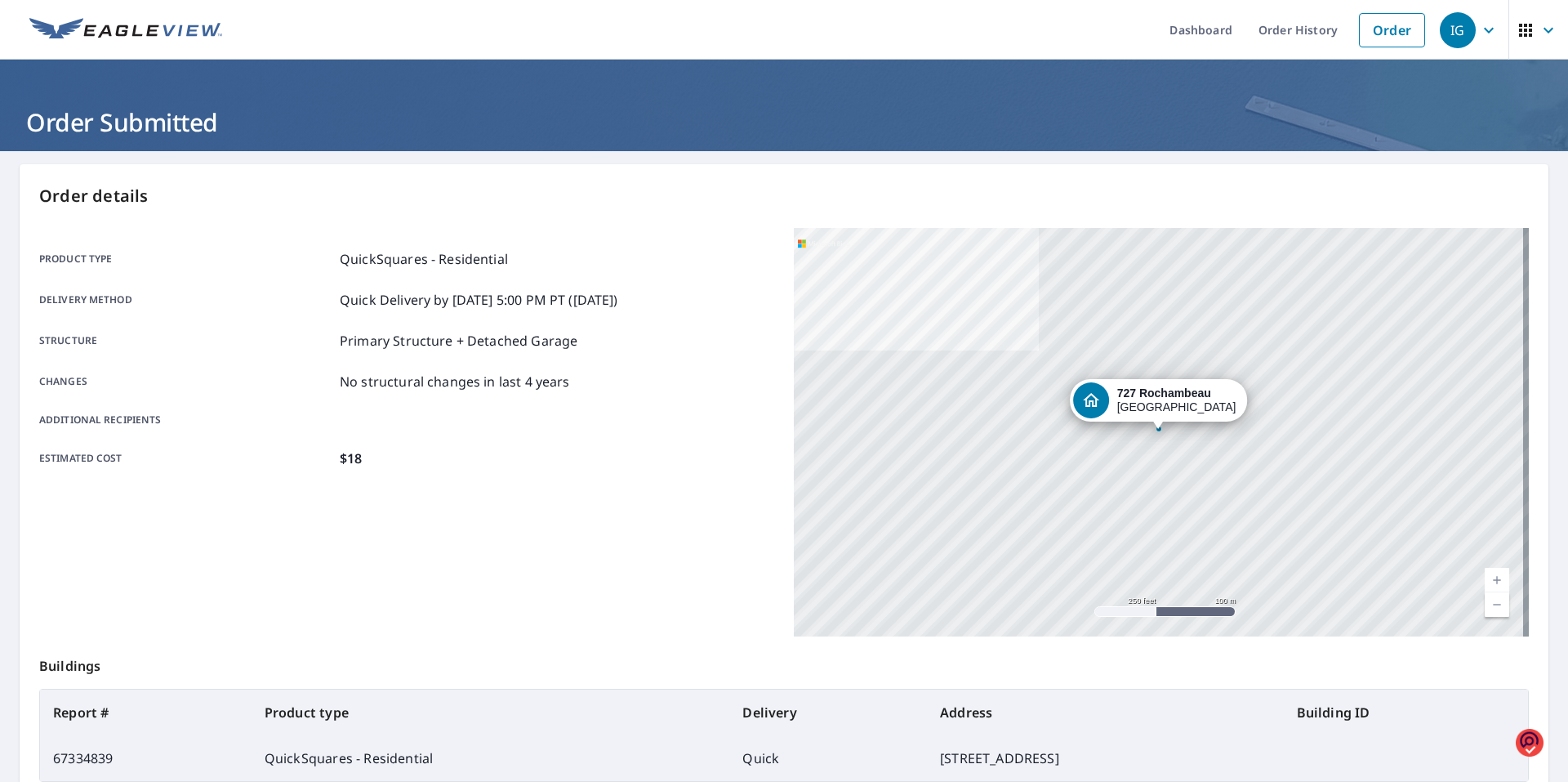
click at [1156, 401] on div "[STREET_ADDRESS]" at bounding box center [1176, 401] width 120 height 28
click at [1156, 401] on icon "Dropped pin, building 1, Residential property, 727 Rochambeau San Antonio, TX 7…" at bounding box center [1159, 400] width 17 height 14
drag, startPoint x: 1156, startPoint y: 401, endPoint x: 1010, endPoint y: 410, distance: 146.3
click at [1010, 410] on div "[STREET_ADDRESS]" at bounding box center [1161, 432] width 735 height 408
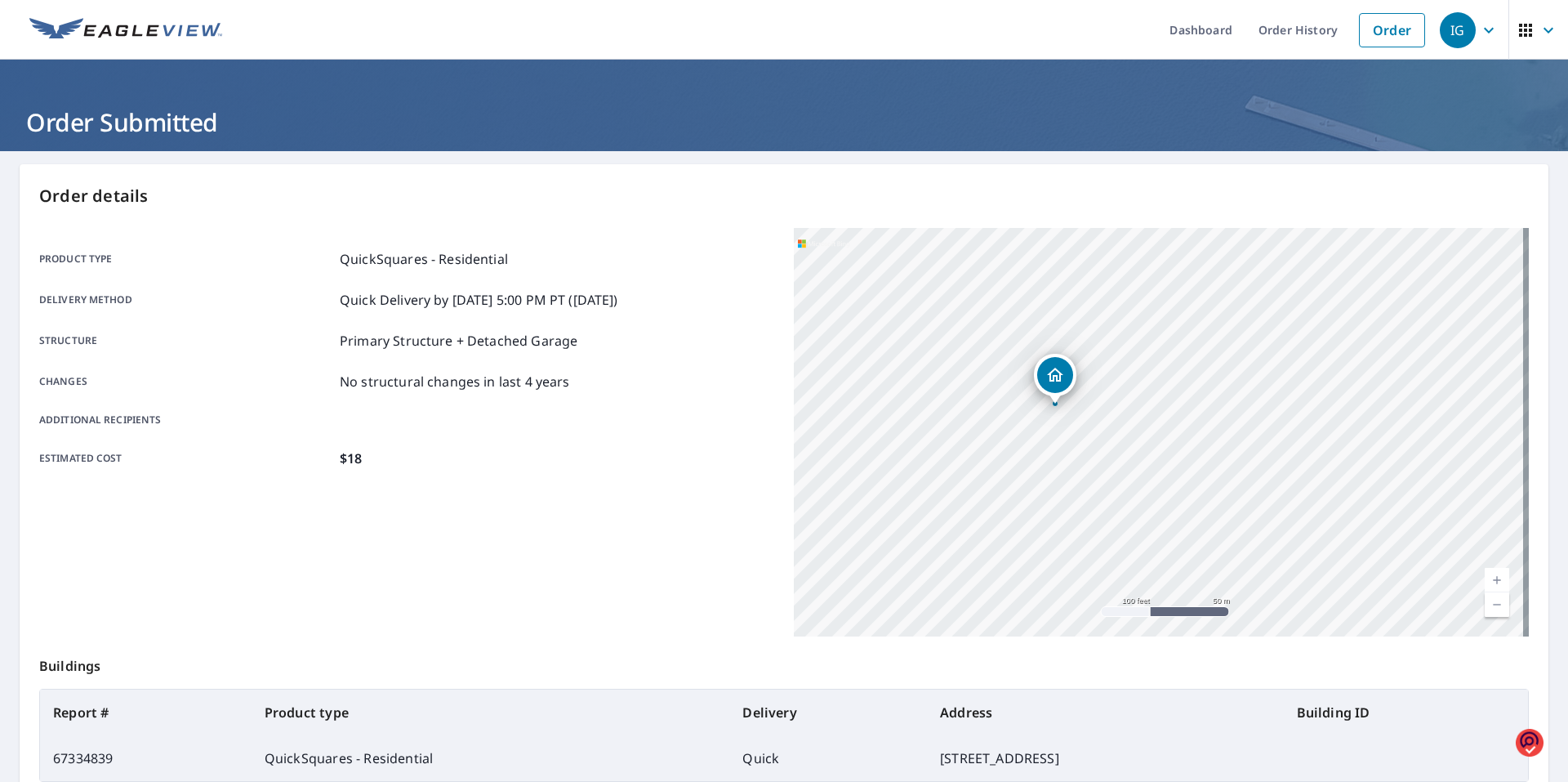
drag, startPoint x: 1405, startPoint y: 474, endPoint x: 1159, endPoint y: 423, distance: 251.2
click at [1159, 423] on div "[STREET_ADDRESS]" at bounding box center [1161, 432] width 735 height 408
drag, startPoint x: 1082, startPoint y: 423, endPoint x: 1451, endPoint y: 410, distance: 369.2
click at [1451, 410] on div "[STREET_ADDRESS]" at bounding box center [1161, 432] width 735 height 408
